Goal: Task Accomplishment & Management: Use online tool/utility

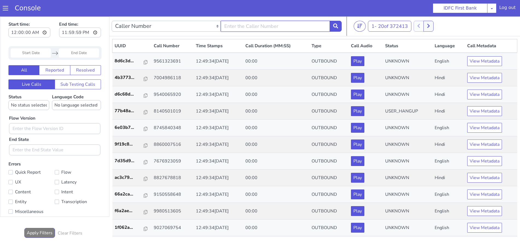
click at [271, 25] on input "text" at bounding box center [275, 26] width 109 height 11
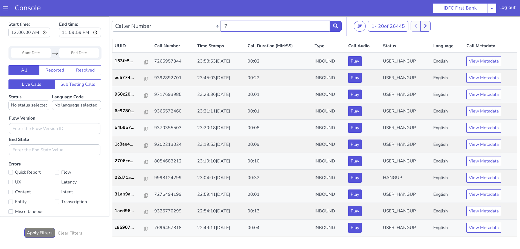
type input "7"
click at [127, 60] on p "153fe5..." at bounding box center [130, 61] width 30 height 7
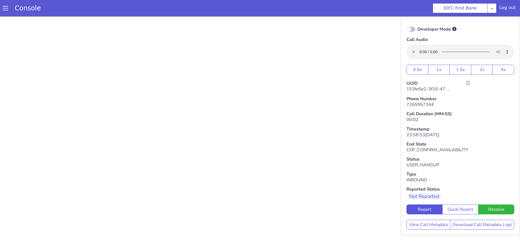
click at [138, 30] on scroll at bounding box center [185, 48] width 367 height 55
click at [422, 223] on button "View Call Metadata" at bounding box center [428, 225] width 44 height 10
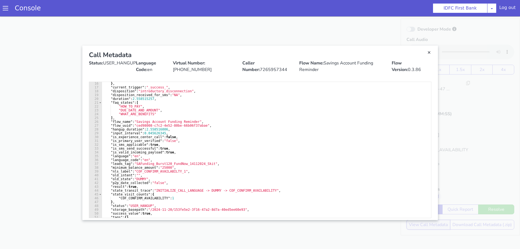
scroll to position [82, 0]
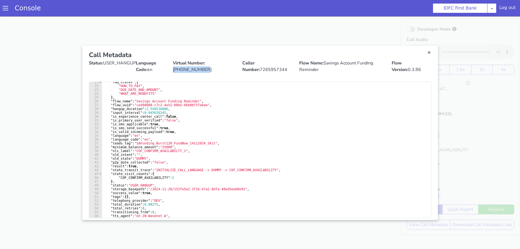
drag, startPoint x: 172, startPoint y: 71, endPoint x: 211, endPoint y: 71, distance: 38.8
click at [211, 71] on div "Virtual Number: [PHONE_NUMBER]" at bounding box center [207, 66] width 69 height 13
click at [7, 9] on span at bounding box center [5, 7] width 5 height 5
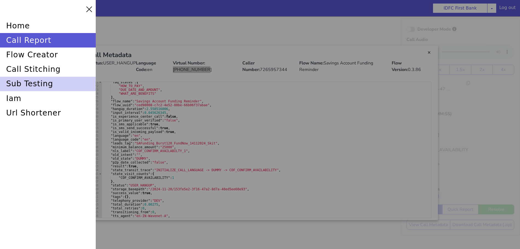
click at [31, 81] on div "sub testing" at bounding box center [48, 84] width 96 height 14
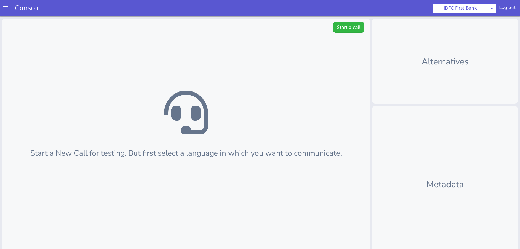
scroll to position [2, 0]
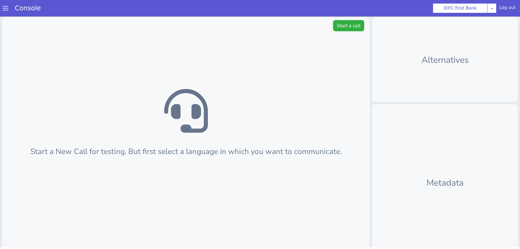
click at [354, 25] on button "Start a call" at bounding box center [348, 25] width 31 height 11
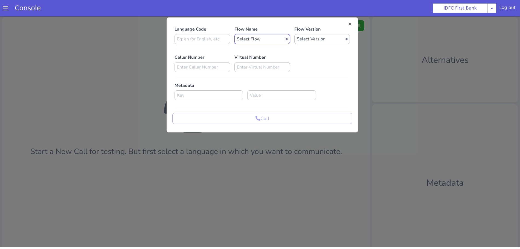
click at [257, 39] on select "Select Flow IDFC - MEL Flexi Rough work IDFC Test - English SA Funding T+15 Rem…" at bounding box center [261, 39] width 55 height 10
select select "86ab5689-27cd-454a-a4cd-bdcb39a2370b"
click at [234, 34] on select "Select Flow IDFC - MEL Flexi Rough work IDFC Test - English SA Funding T+15 Rem…" at bounding box center [261, 39] width 55 height 10
click at [311, 39] on select "Select Version 1.0.40 1.0.39 1.0.38 1.0.37 1.0.36 1.0.35 1.0.34 1.0.33 1.0.32 1…" at bounding box center [321, 39] width 55 height 10
select select "1.0.40"
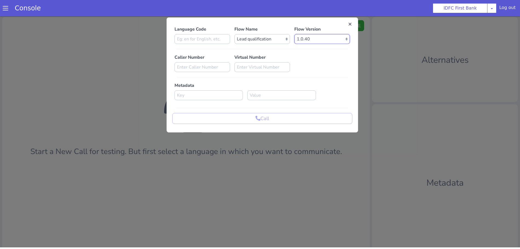
click at [294, 34] on select "Select Version 1.0.40 1.0.39 1.0.38 1.0.37 1.0.36 1.0.35 1.0.34 1.0.33 1.0.32 1…" at bounding box center [321, 39] width 55 height 10
click at [183, 41] on input at bounding box center [201, 39] width 55 height 10
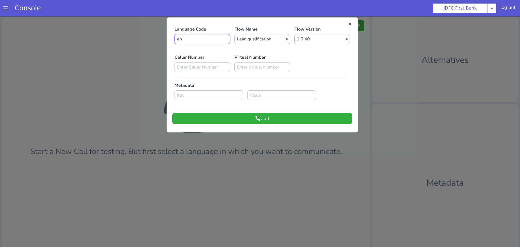
type input "en"
click at [223, 117] on button "Call" at bounding box center [262, 118] width 180 height 11
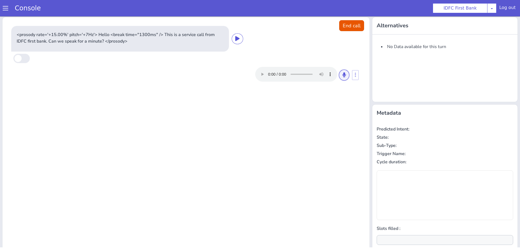
click at [342, 75] on icon at bounding box center [343, 74] width 3 height 5
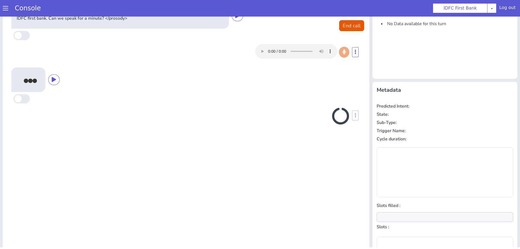
scroll to position [30, 0]
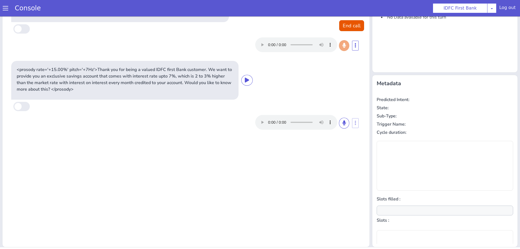
type input "null"
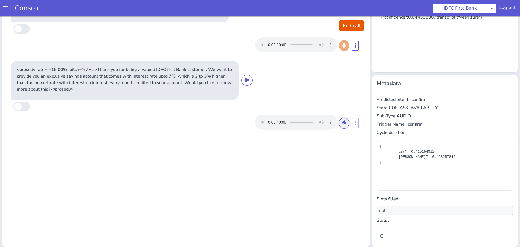
click at [342, 122] on icon at bounding box center [343, 123] width 3 height 5
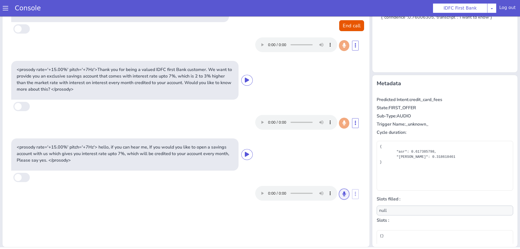
click at [342, 194] on icon at bounding box center [343, 194] width 3 height 5
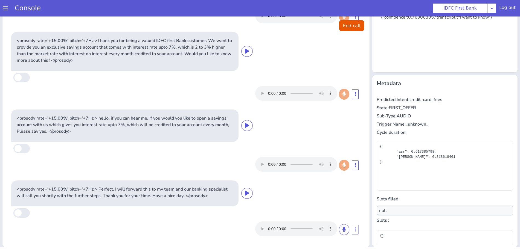
scroll to position [29, 0]
click at [347, 25] on button "End call" at bounding box center [351, 25] width 25 height 11
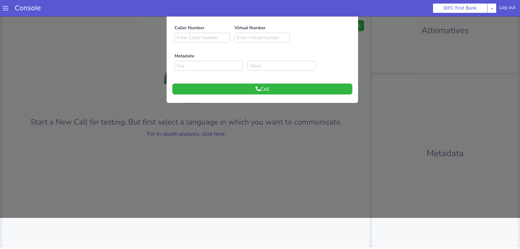
click at [171, 133] on div at bounding box center [260, 101] width 520 height 233
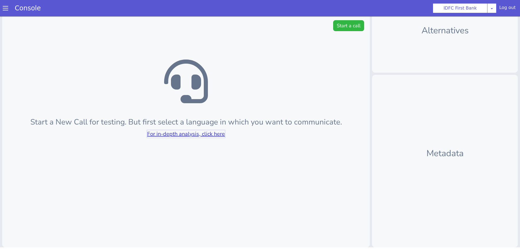
click at [171, 133] on link "For in-depth analysis, click here" at bounding box center [186, 133] width 78 height 7
